Goal: Navigation & Orientation: Understand site structure

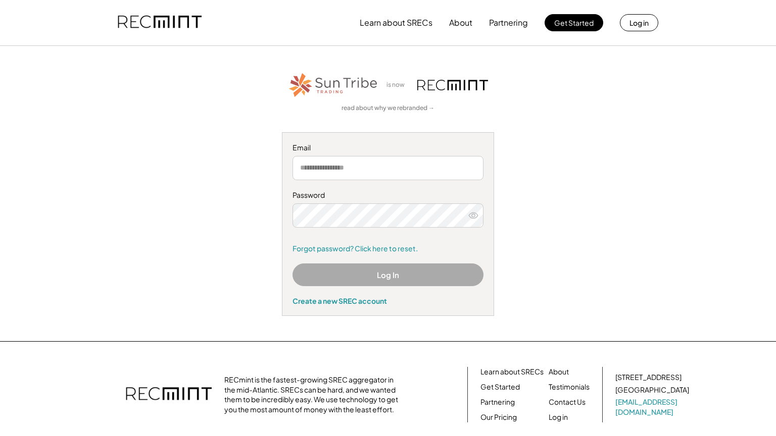
scroll to position [71, 0]
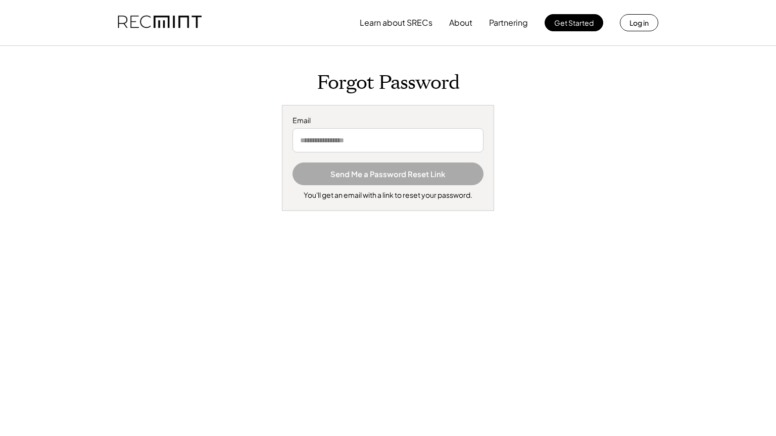
scroll to position [180, 0]
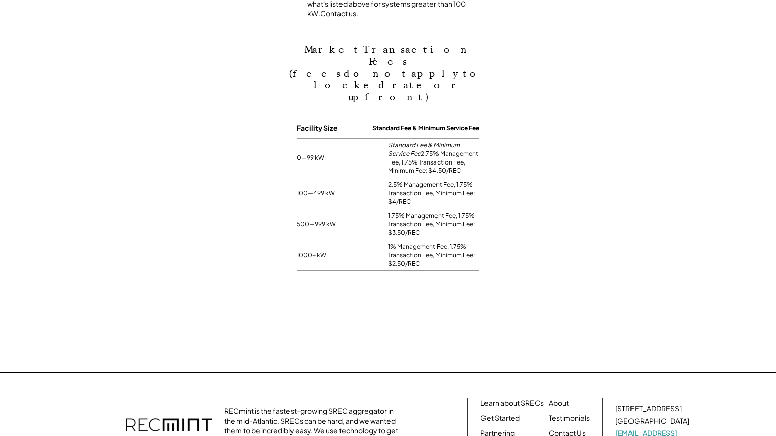
scroll to position [898, 0]
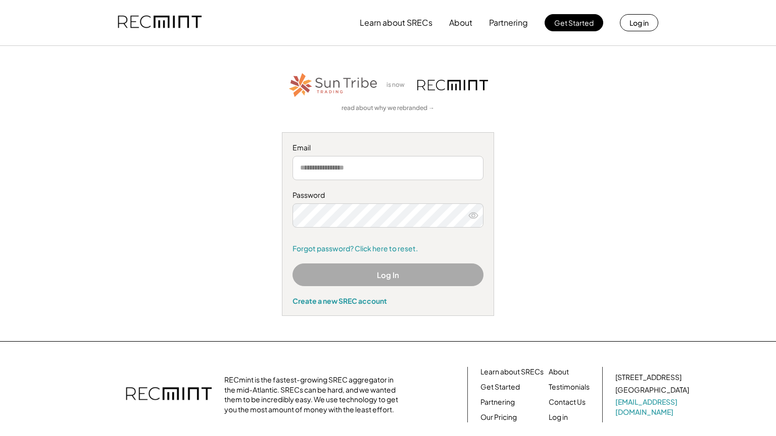
scroll to position [71, 0]
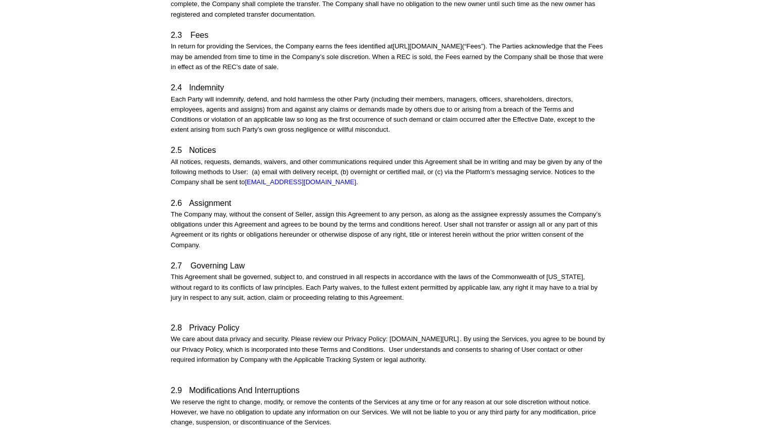
scroll to position [1661, 0]
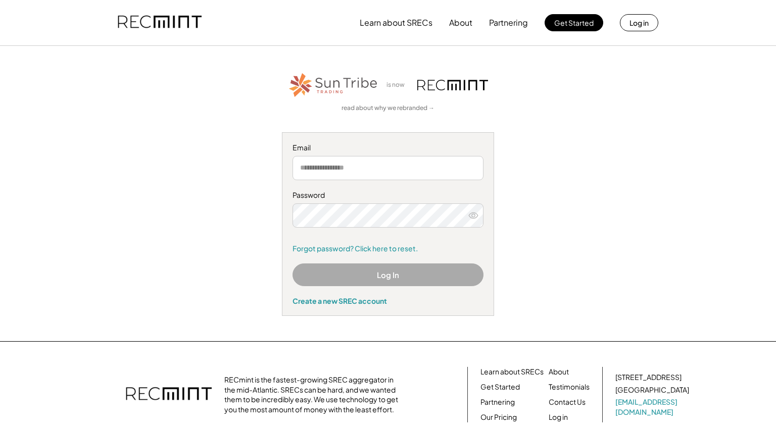
scroll to position [71, 0]
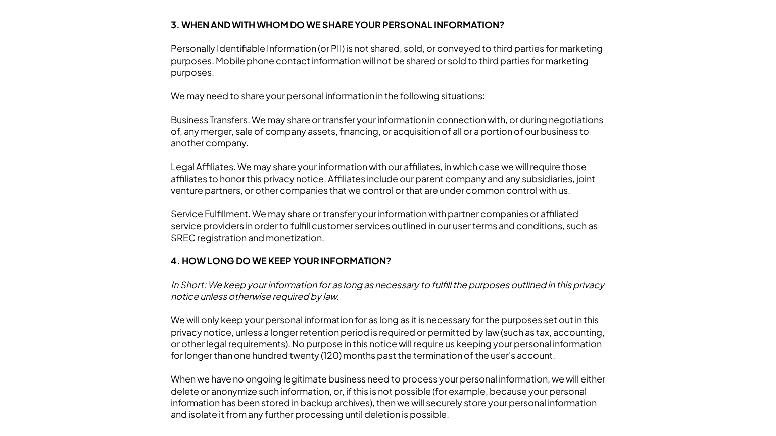
scroll to position [1661, 0]
